Goal: Task Accomplishment & Management: Use online tool/utility

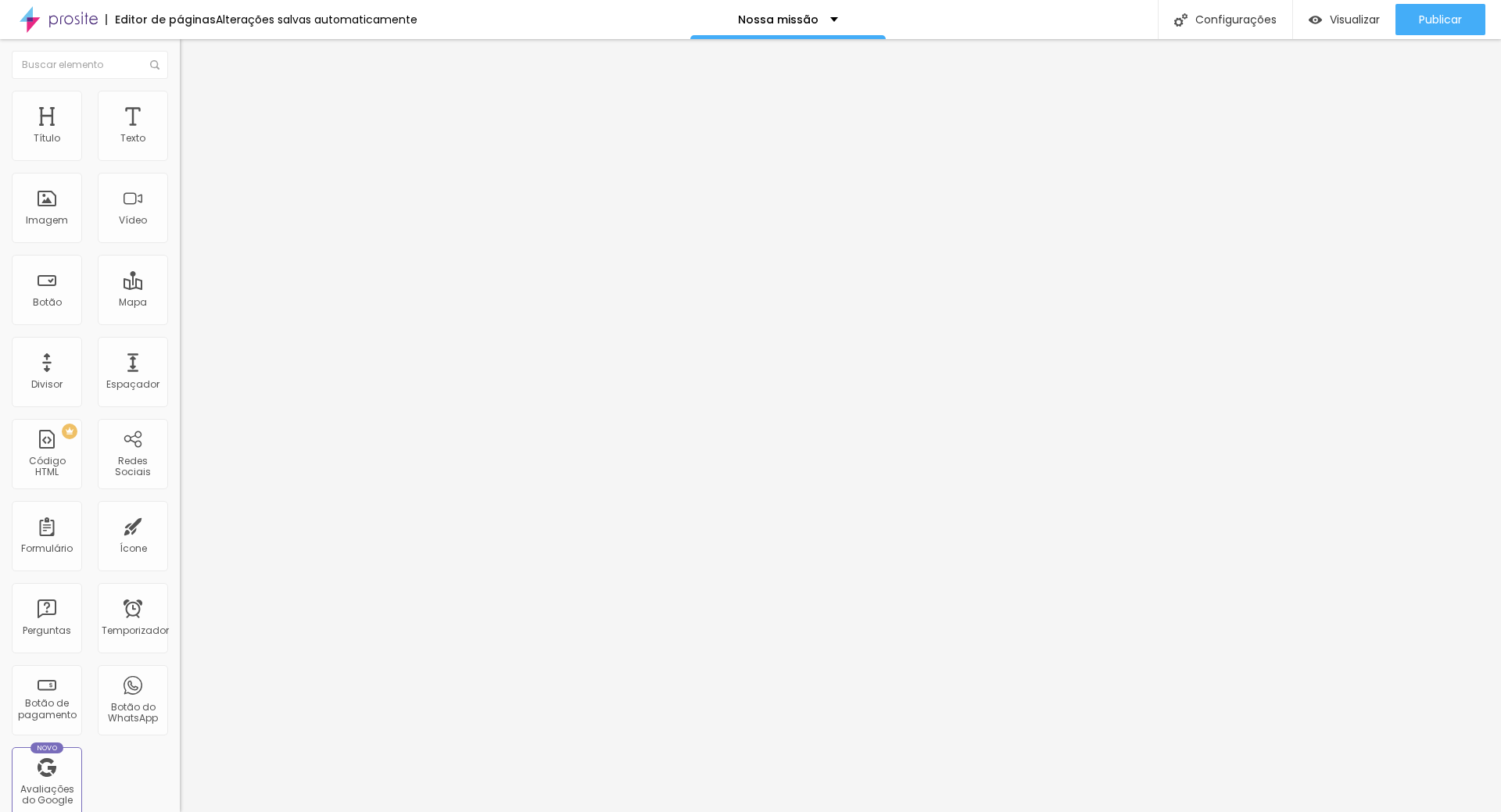
click at [186, 226] on icon "button" at bounding box center [190, 222] width 9 height 9
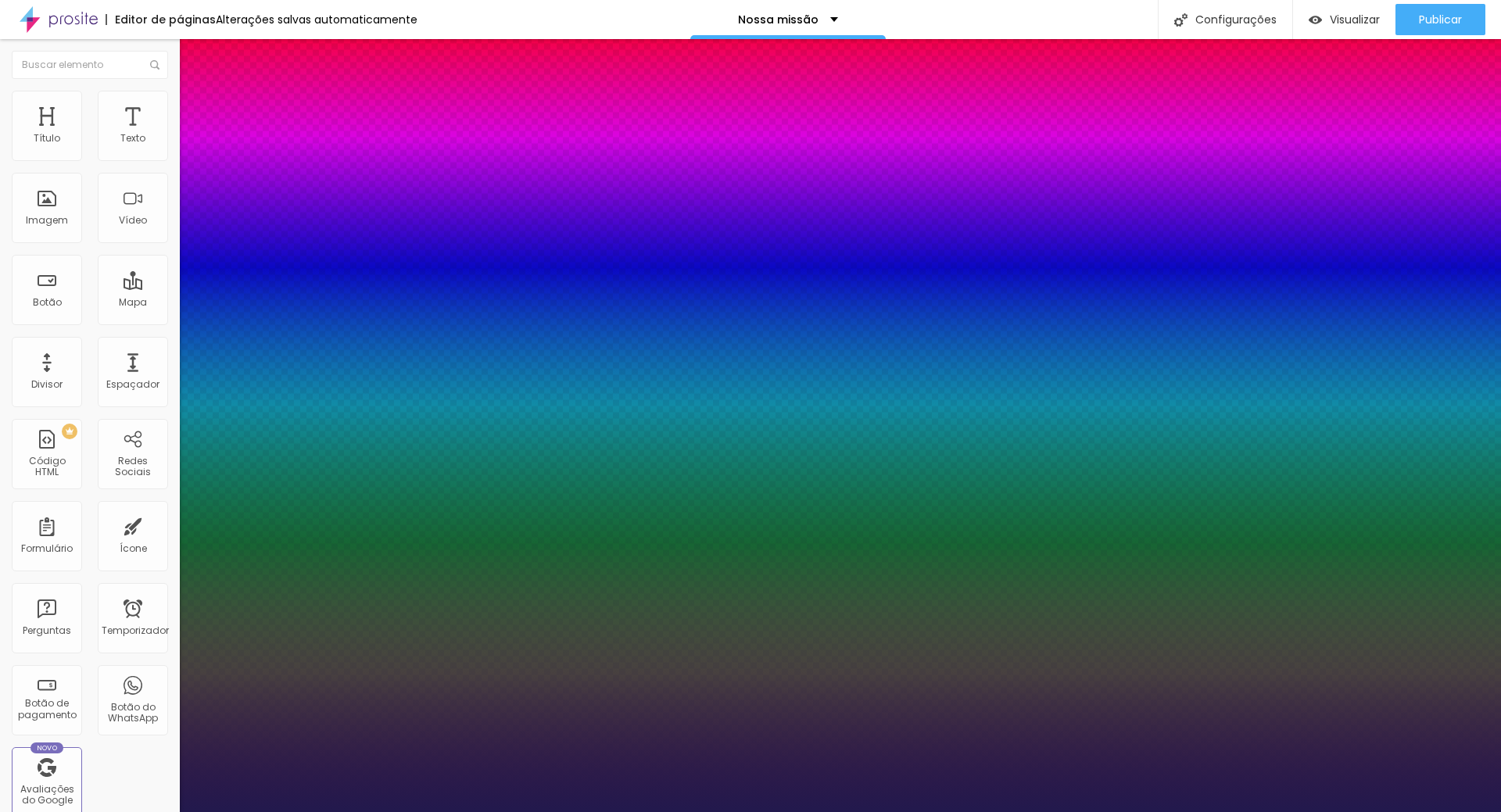
type input "1"
type input "0.2"
type input "1"
type input "0.3"
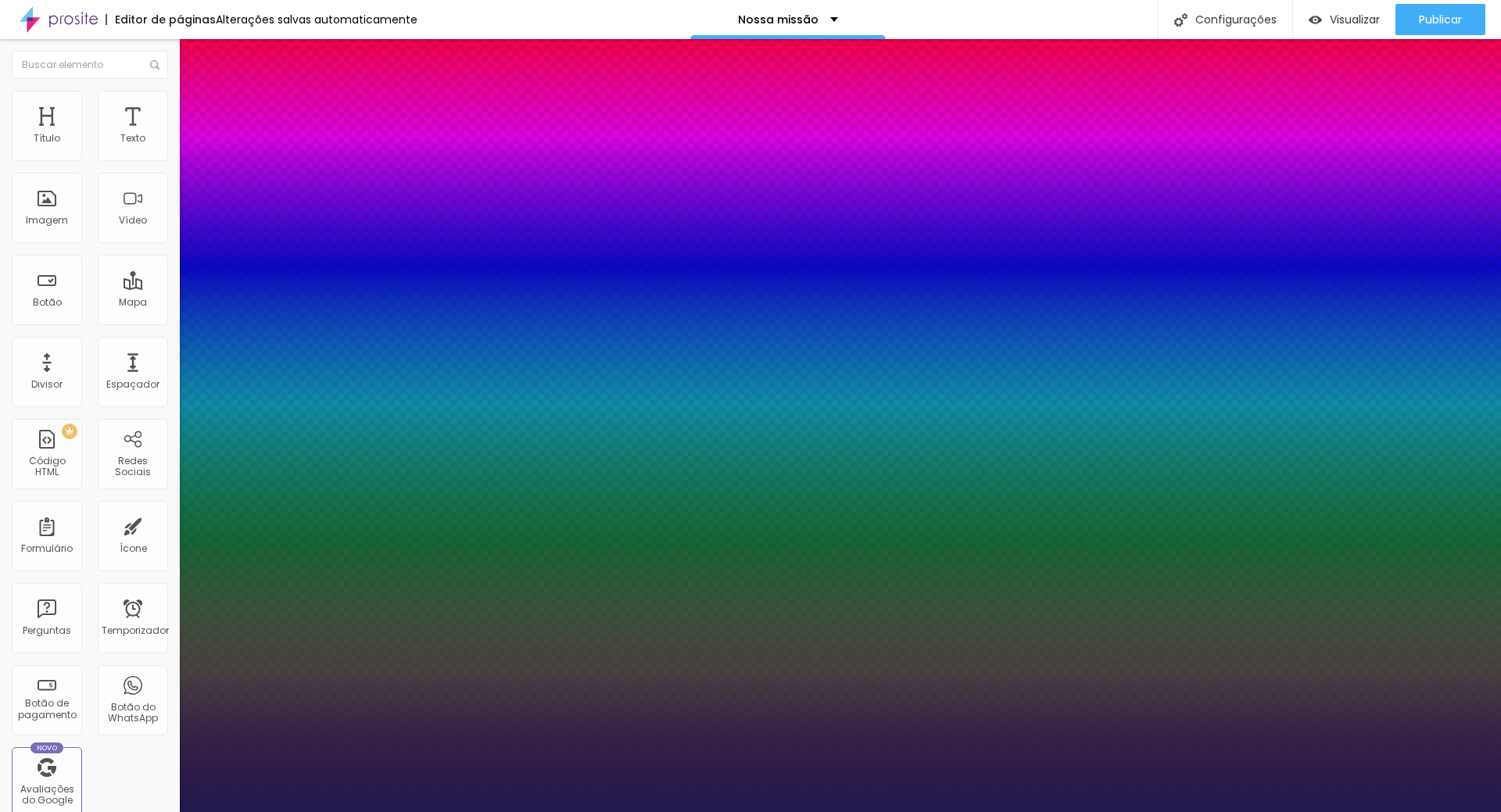
type input "0.3"
type input "1"
type input "0.4"
type input "1"
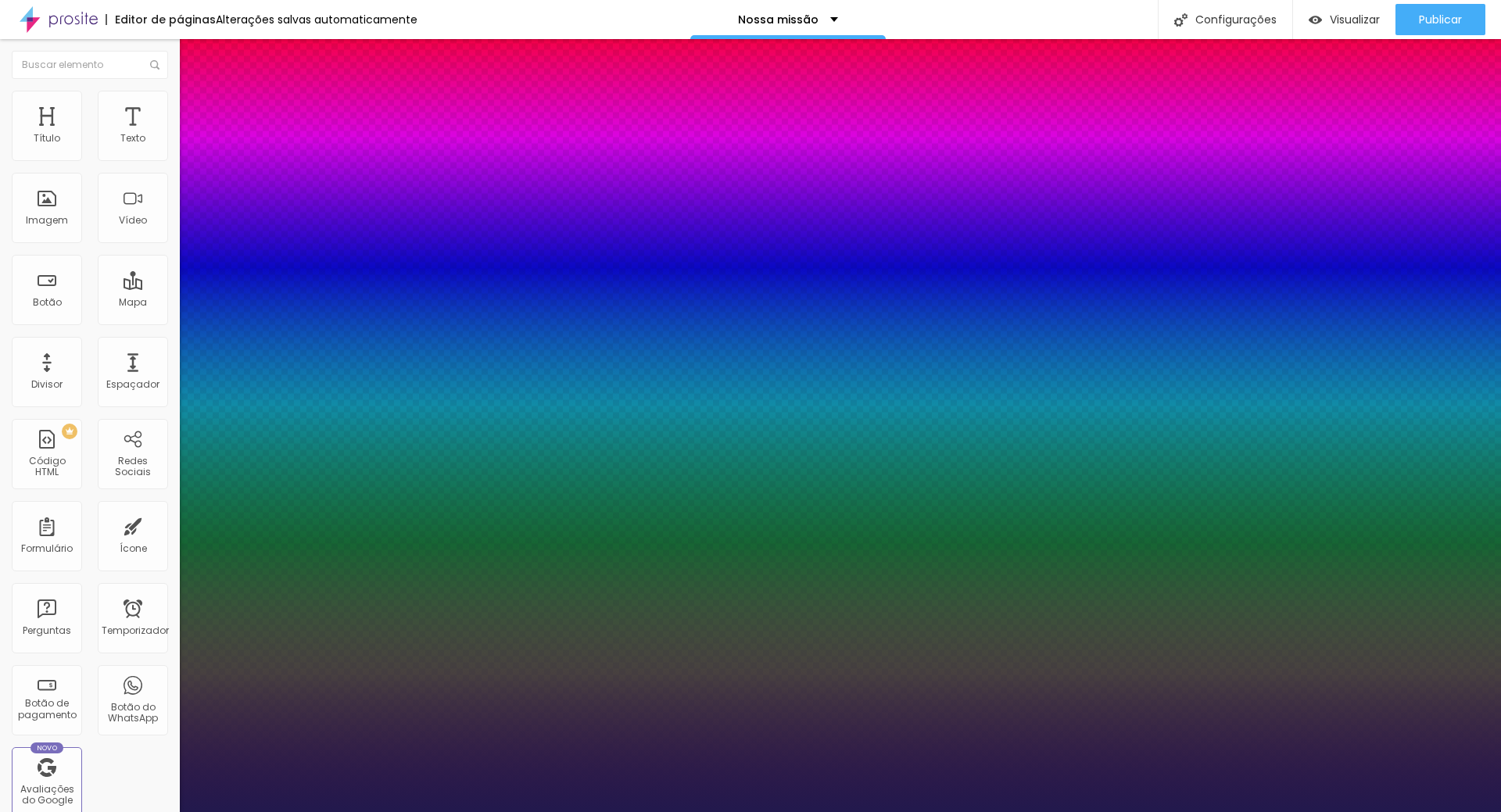
type input "0.6"
type input "1"
type input "0.7"
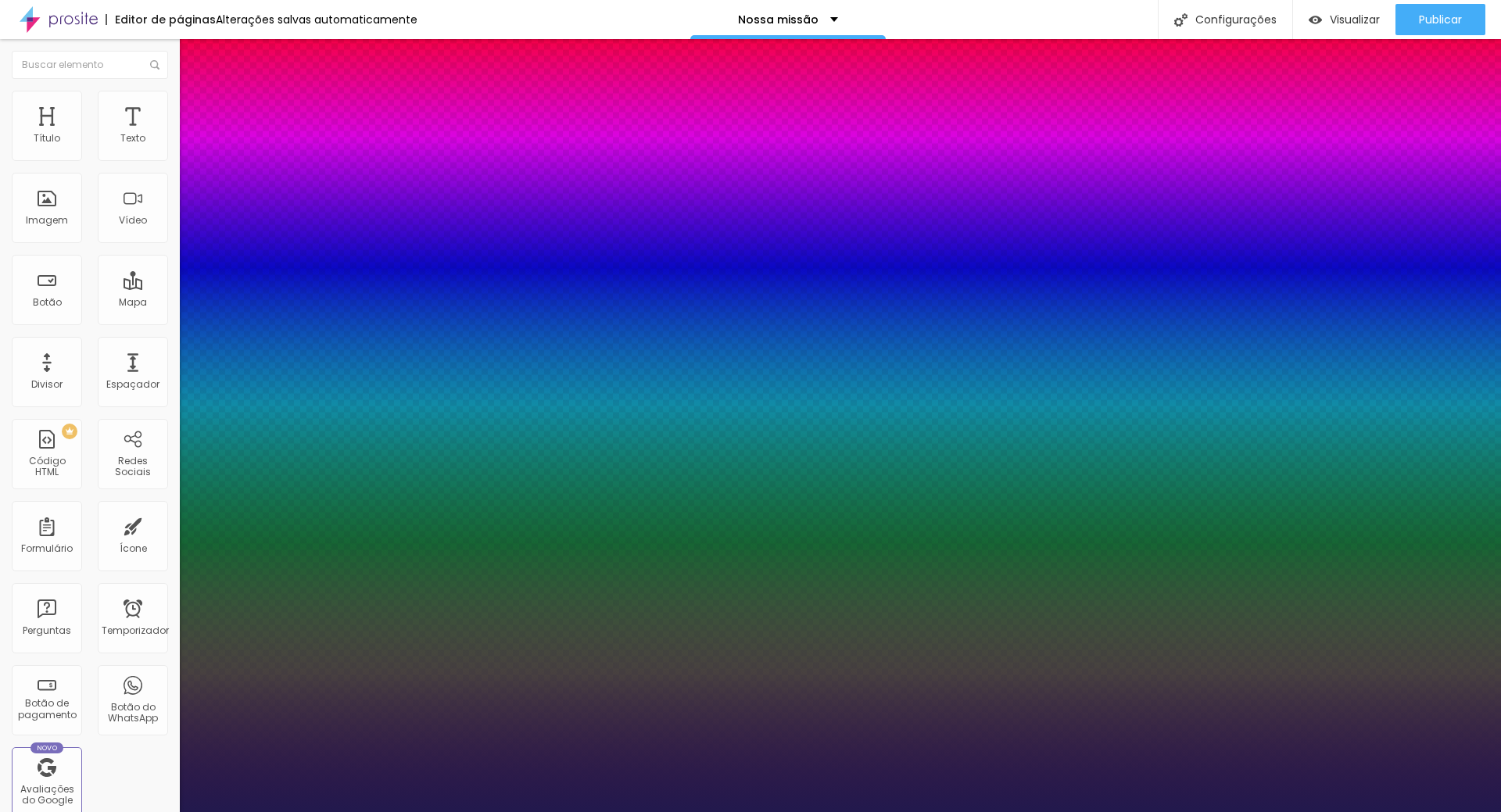
type input "1"
type input "0.8"
type input "1"
type input "0.8"
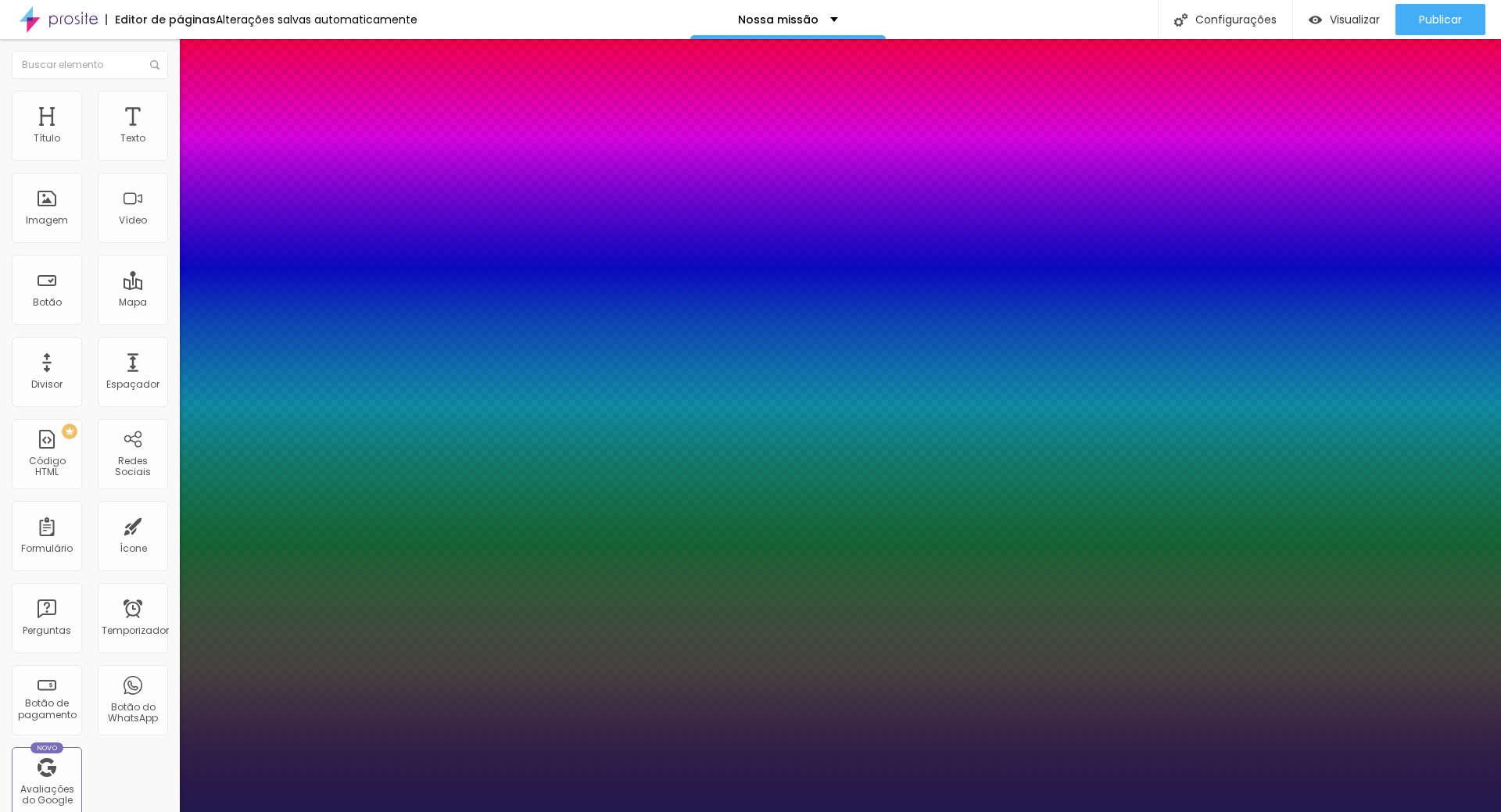
type input "1"
select select "CutiveMono"
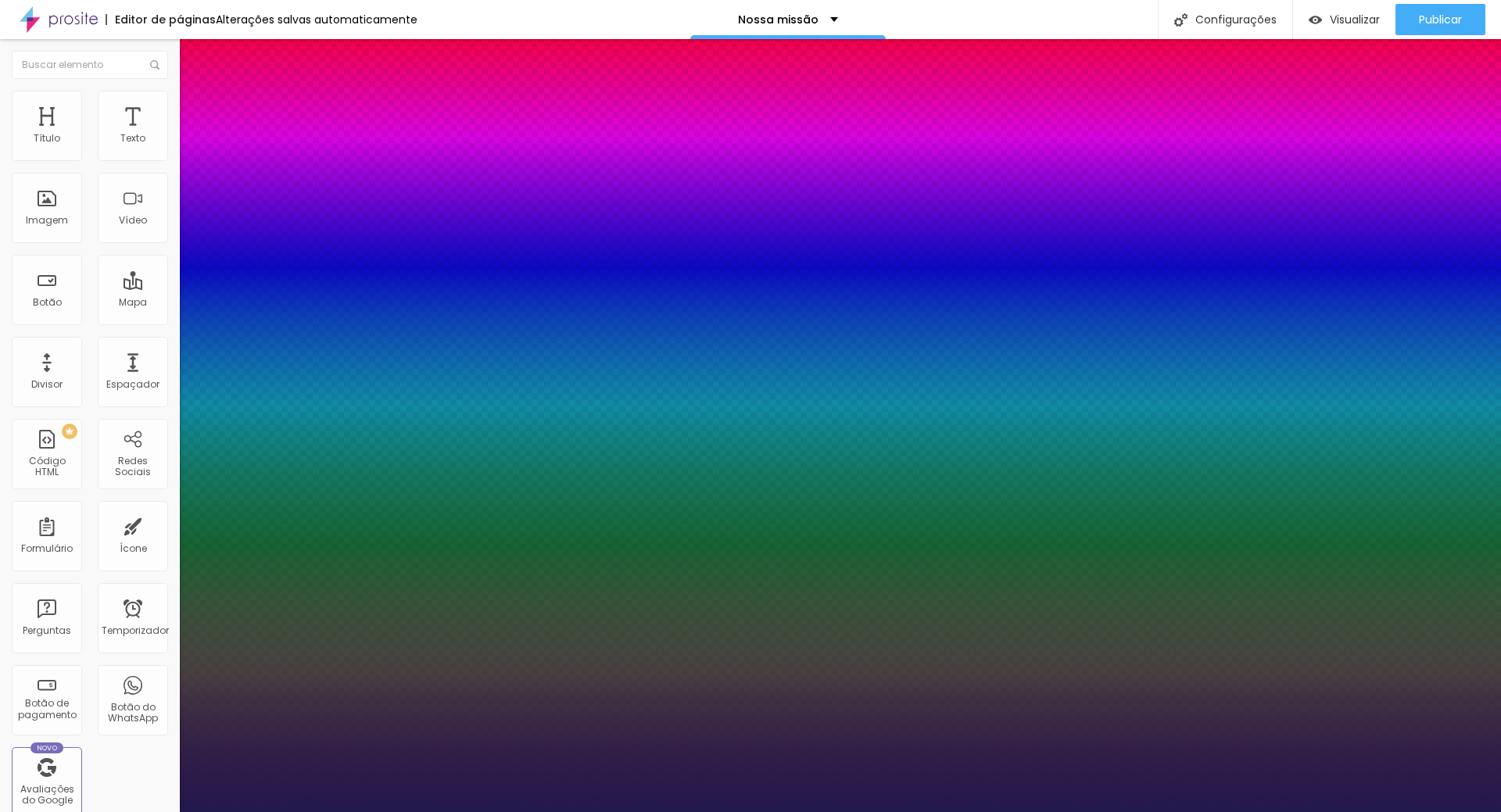
type input "1"
select select "Cousine-Bold"
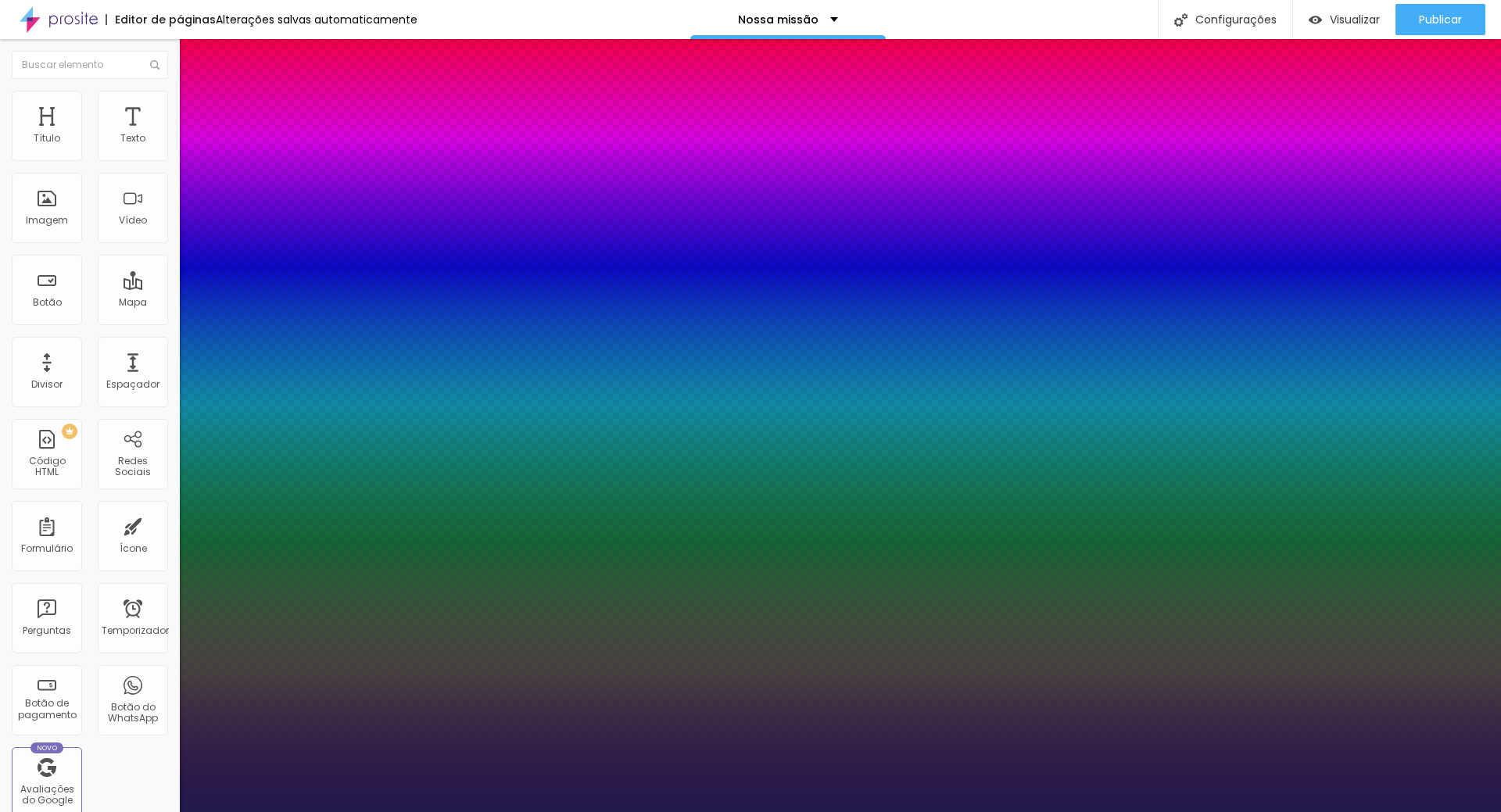
type input "1"
select select "Corben-Bold"
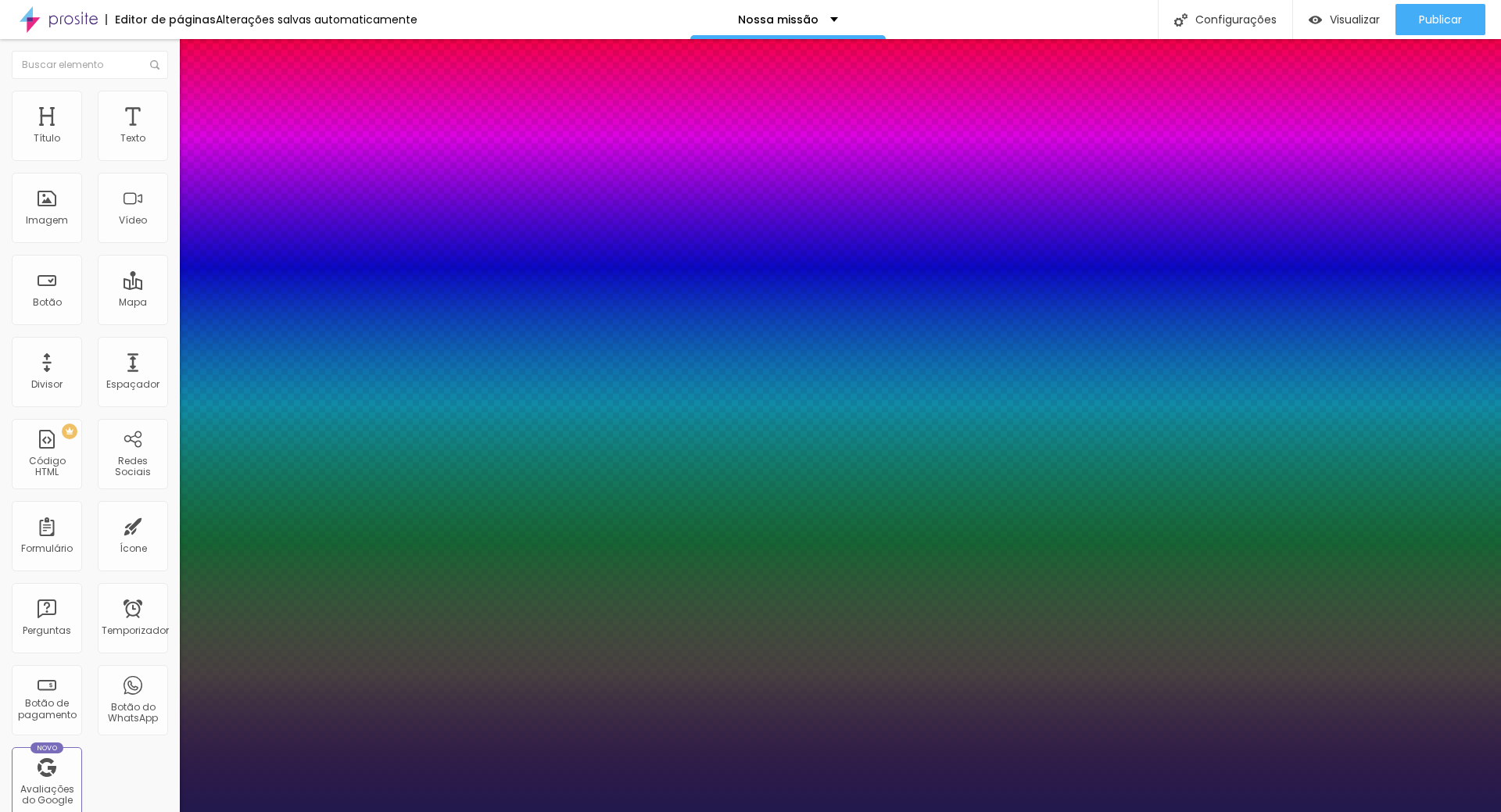
type input "1"
select select "Comfortaa-Bold"
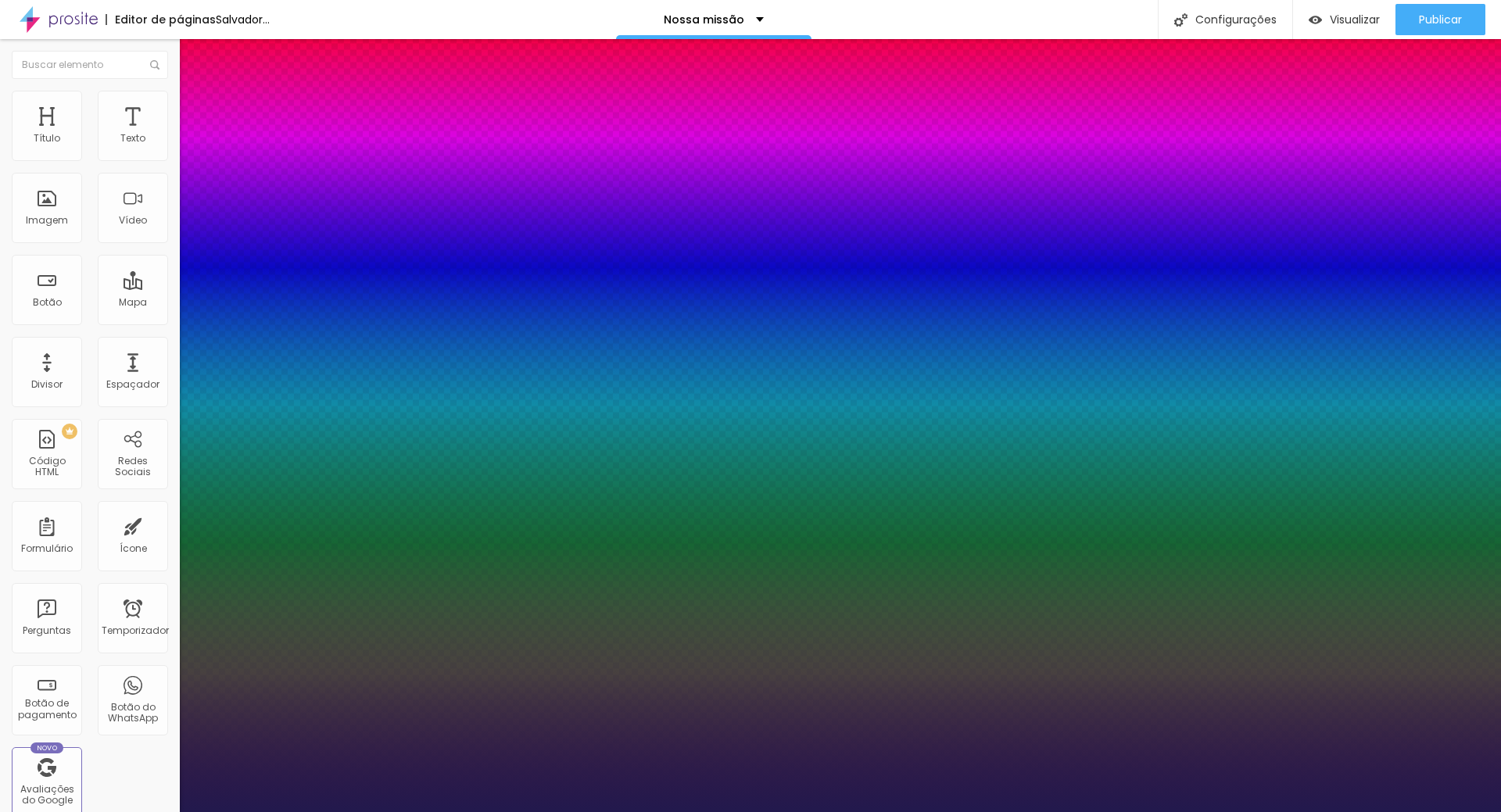
type input "1"
select select "BioRhymeExtraBold"
type input "1"
click at [1457, 811] on div at bounding box center [750, 812] width 1501 height 0
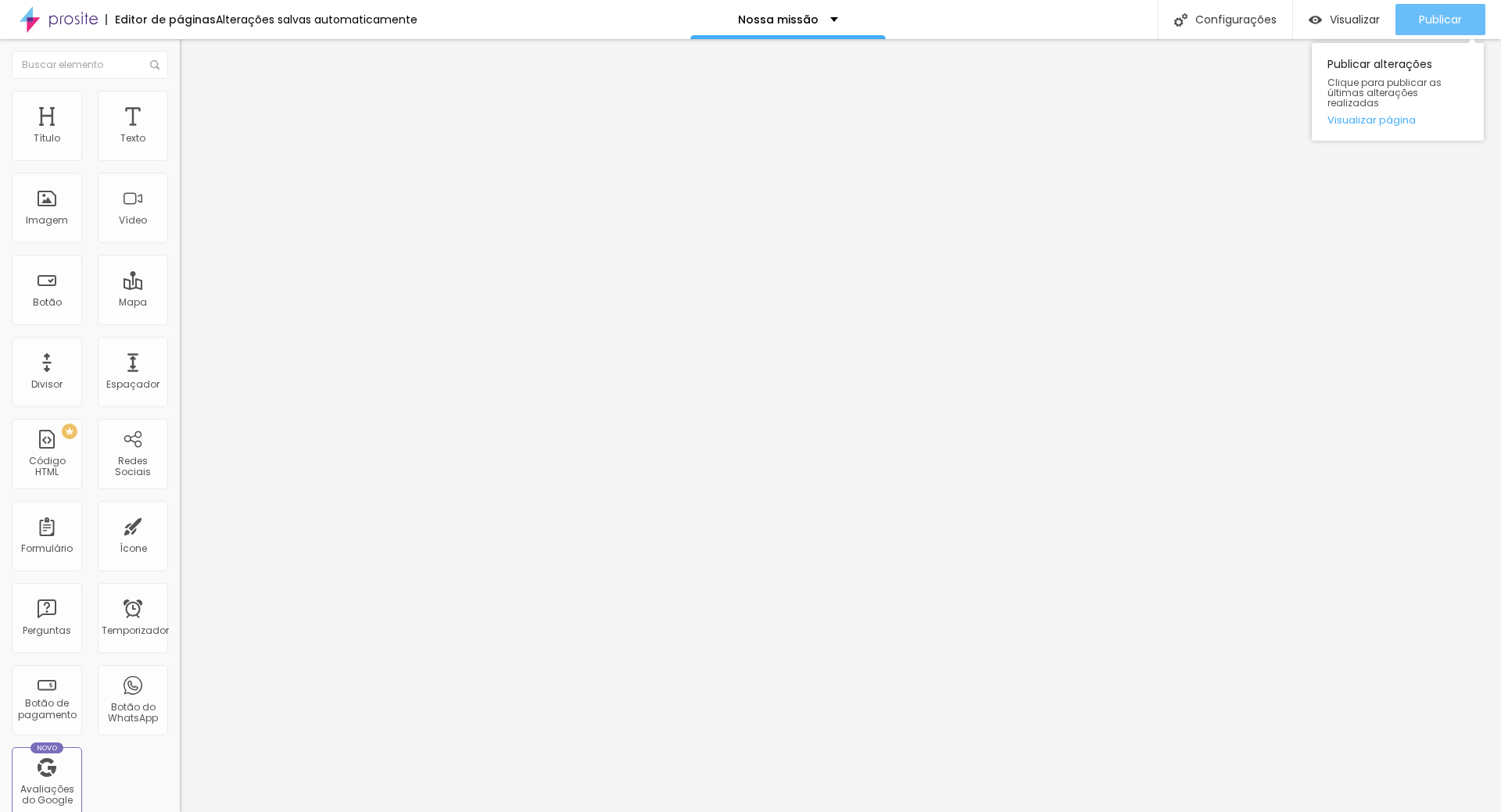
click at [1429, 23] on font "Publicar" at bounding box center [1440, 19] width 43 height 16
click at [191, 57] on img "button" at bounding box center [198, 57] width 13 height 13
click at [535, 30] on div "Editor de páginas Alterações [PERSON_NAME] automaticamente Nossa missão Configu…" at bounding box center [750, 19] width 1501 height 39
